Goal: Understand process/instructions: Learn how to perform a task or action

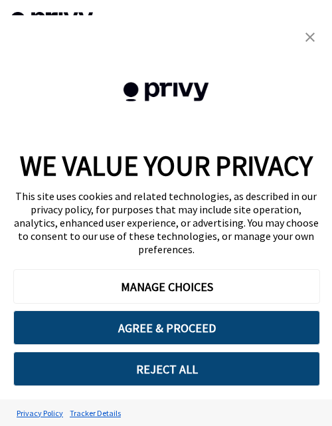
scroll to position [294, 0]
click at [305, 42] on link "close banner" at bounding box center [310, 37] width 27 height 27
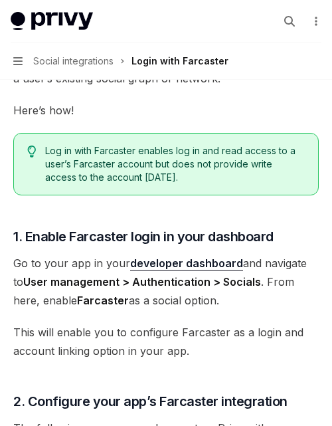
click at [157, 59] on div "Login with Farcaster" at bounding box center [180, 61] width 97 height 16
type textarea "*"
